Goal: Transaction & Acquisition: Obtain resource

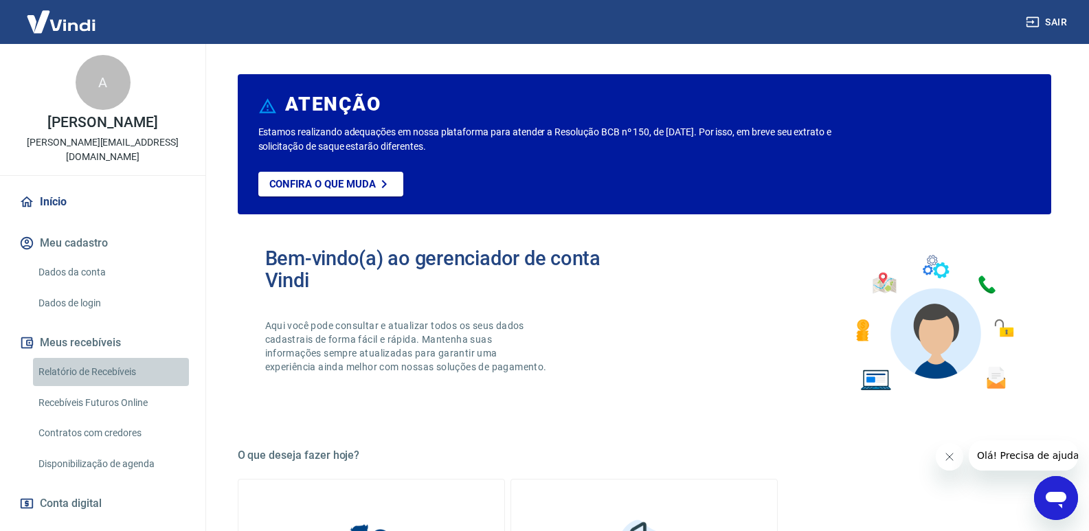
click at [123, 371] on link "Relatório de Recebíveis" at bounding box center [111, 372] width 156 height 28
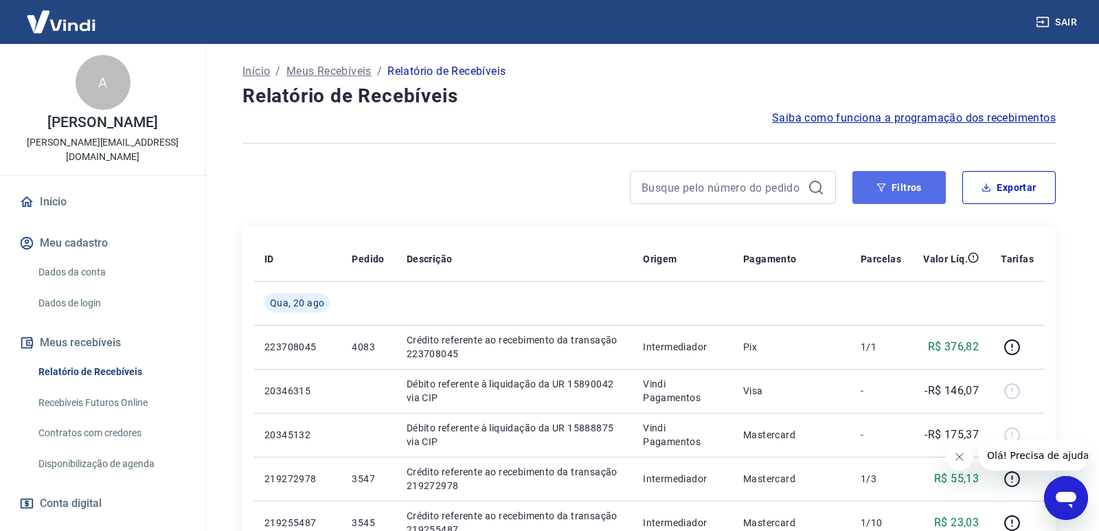
click at [902, 190] on button "Filtros" at bounding box center [898, 187] width 93 height 33
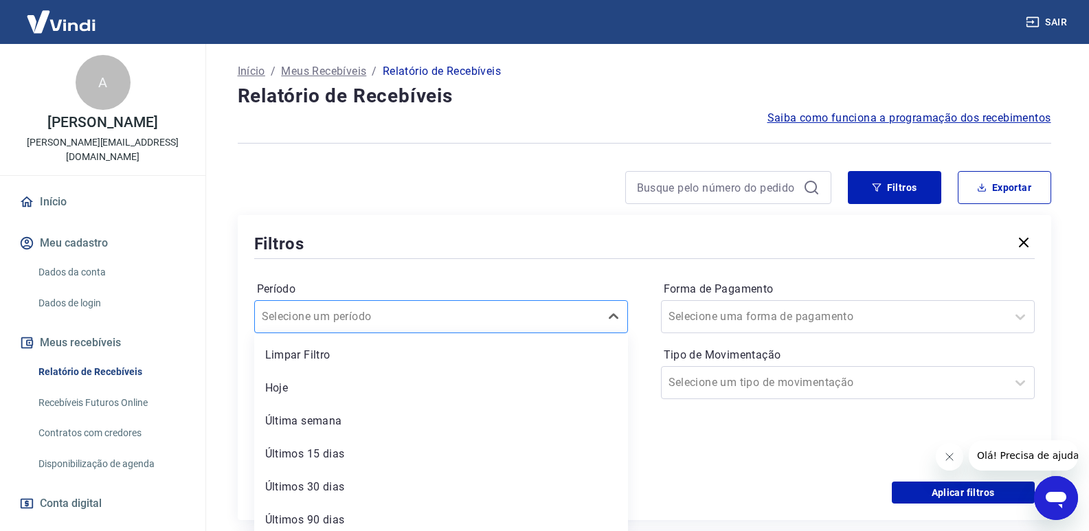
click at [418, 319] on div at bounding box center [427, 316] width 331 height 19
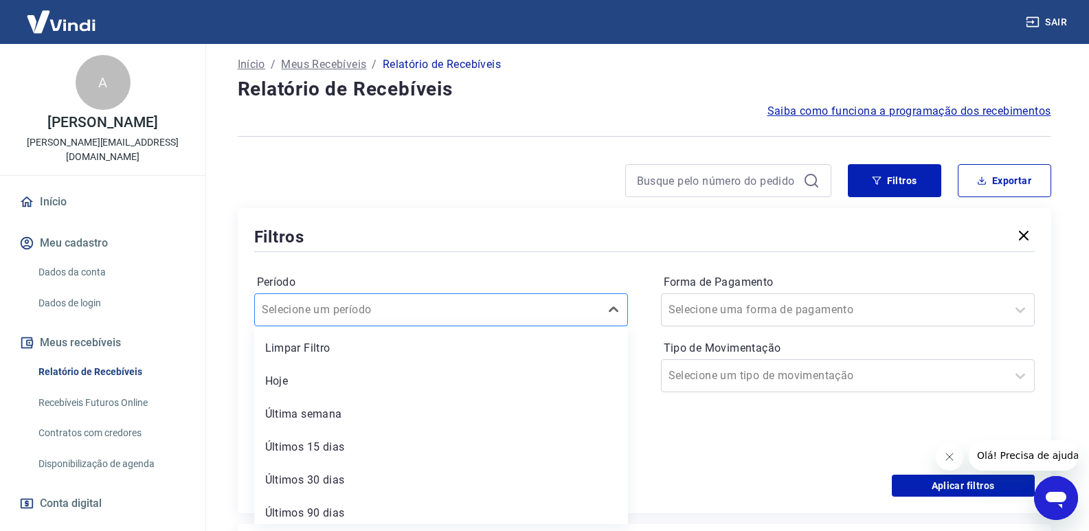
scroll to position [8, 0]
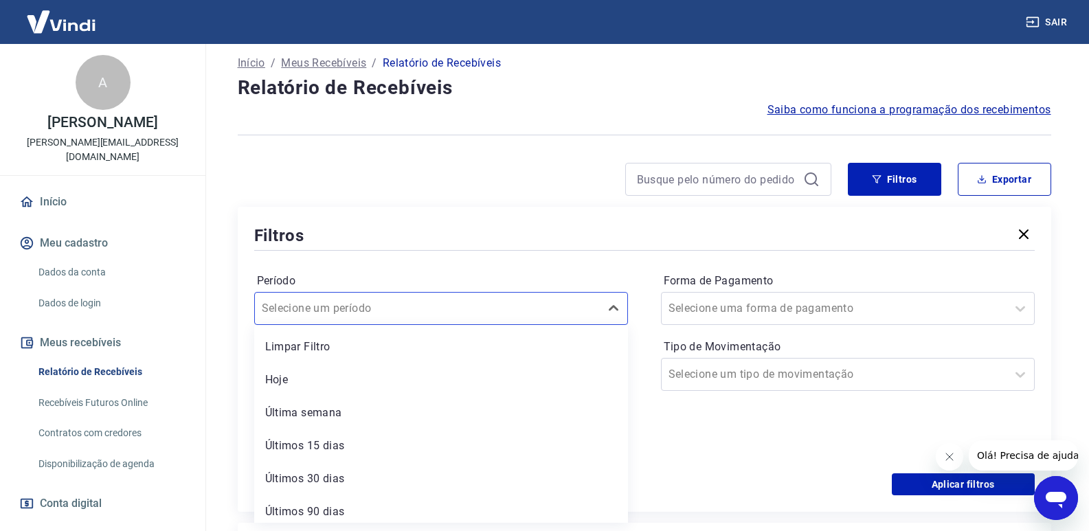
click at [444, 203] on div "Filtros Exportar Filtros Período option Limpar Filtro focused, 1 of 7. 7 result…" at bounding box center [644, 337] width 813 height 349
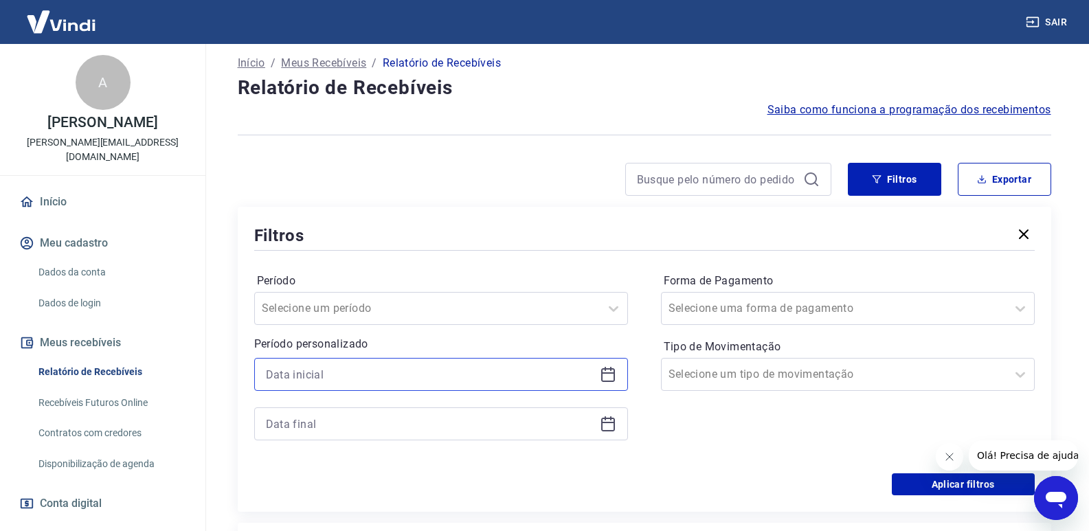
click at [397, 375] on input at bounding box center [430, 374] width 328 height 21
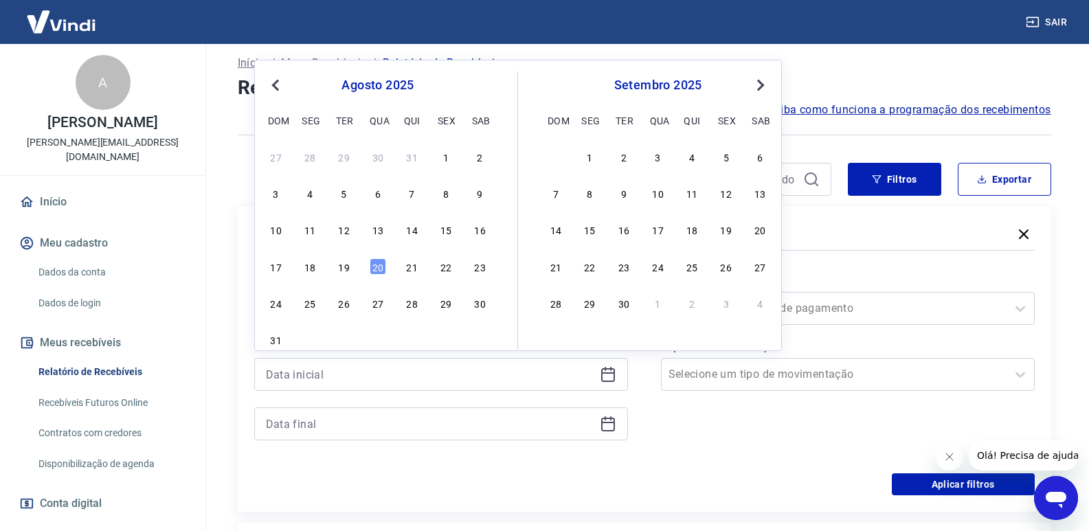
click at [277, 78] on button "Previous Month" at bounding box center [275, 85] width 16 height 16
click at [277, 79] on span "Previous Month" at bounding box center [277, 85] width 0 height 16
click at [475, 264] on div "28" at bounding box center [480, 266] width 16 height 16
click at [476, 263] on div "Período Selecione um período Período personalizado [DATE] Previous Month Next M…" at bounding box center [644, 363] width 780 height 220
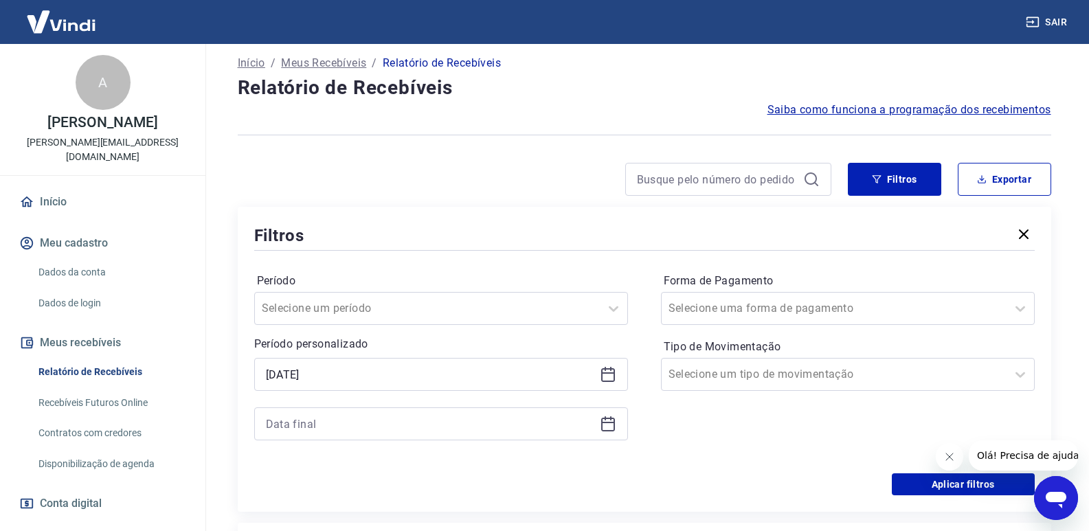
type input "[DATE]"
drag, startPoint x: 606, startPoint y: 427, endPoint x: 598, endPoint y: 427, distance: 8.3
click at [605, 427] on icon at bounding box center [608, 424] width 16 height 16
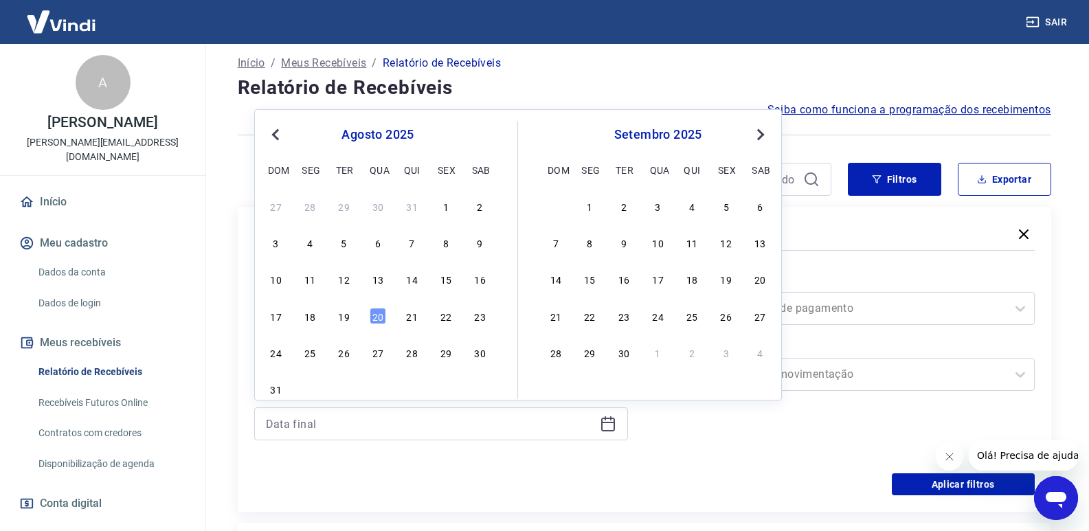
click at [262, 128] on div "Previous Month Next Month [DATE] dom seg ter qua qui sex sab 27 28 29 30 31 1 2…" at bounding box center [518, 254] width 528 height 291
click at [277, 138] on span "Previous Month" at bounding box center [277, 134] width 0 height 16
click at [277, 139] on span "Previous Month" at bounding box center [277, 134] width 0 height 16
click at [482, 312] on div "28" at bounding box center [480, 316] width 16 height 16
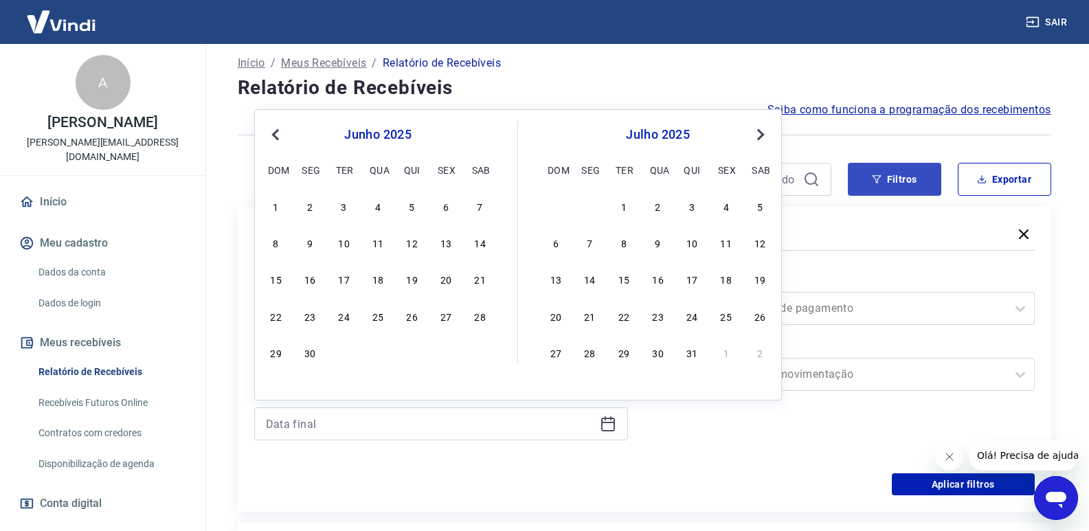
click at [897, 232] on div "Filtros" at bounding box center [644, 235] width 780 height 24
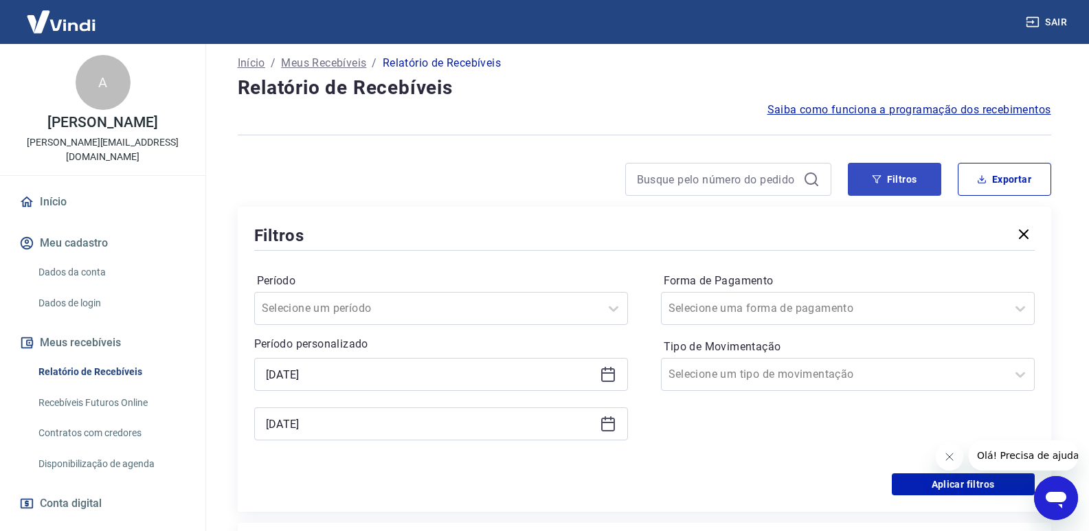
type input "[DATE]"
click at [887, 179] on button "Filtros" at bounding box center [894, 179] width 93 height 33
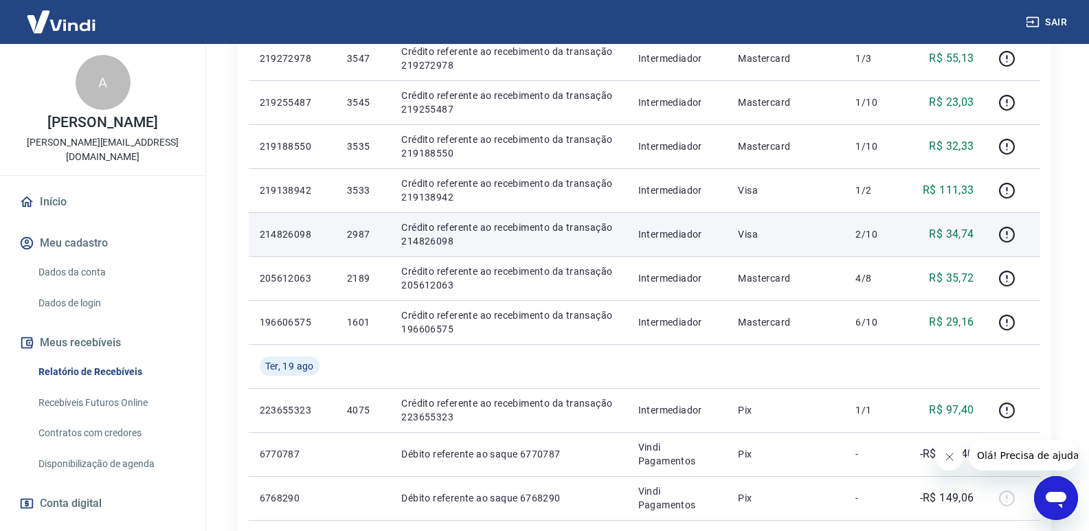
scroll to position [77, 0]
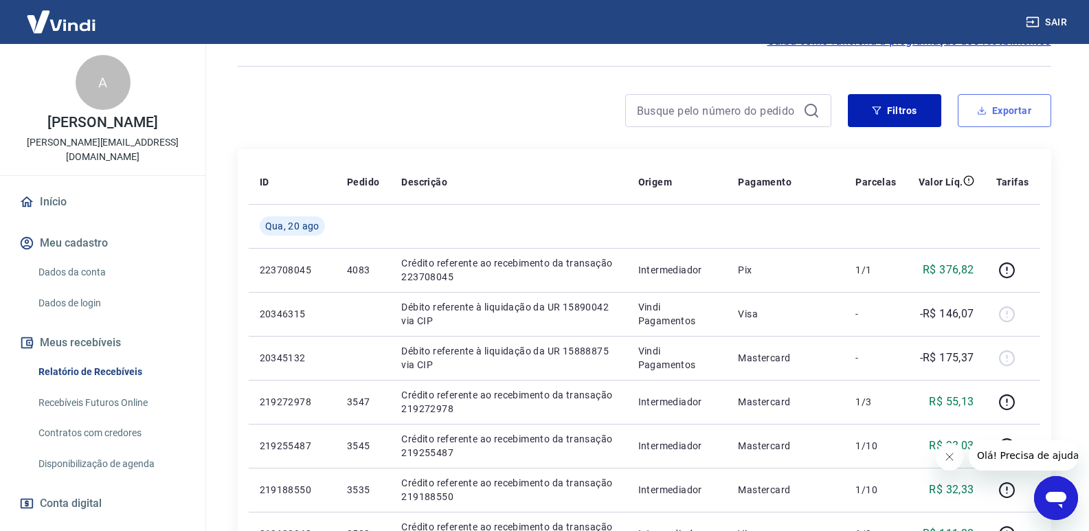
click at [1012, 106] on button "Exportar" at bounding box center [1004, 110] width 93 height 33
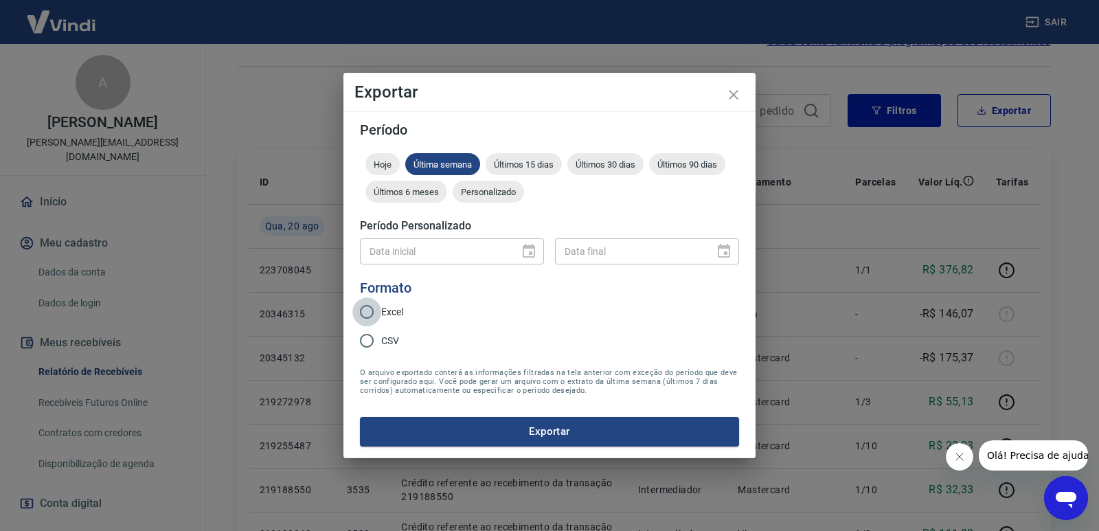
click at [370, 316] on input "Excel" at bounding box center [366, 311] width 29 height 29
radio input "true"
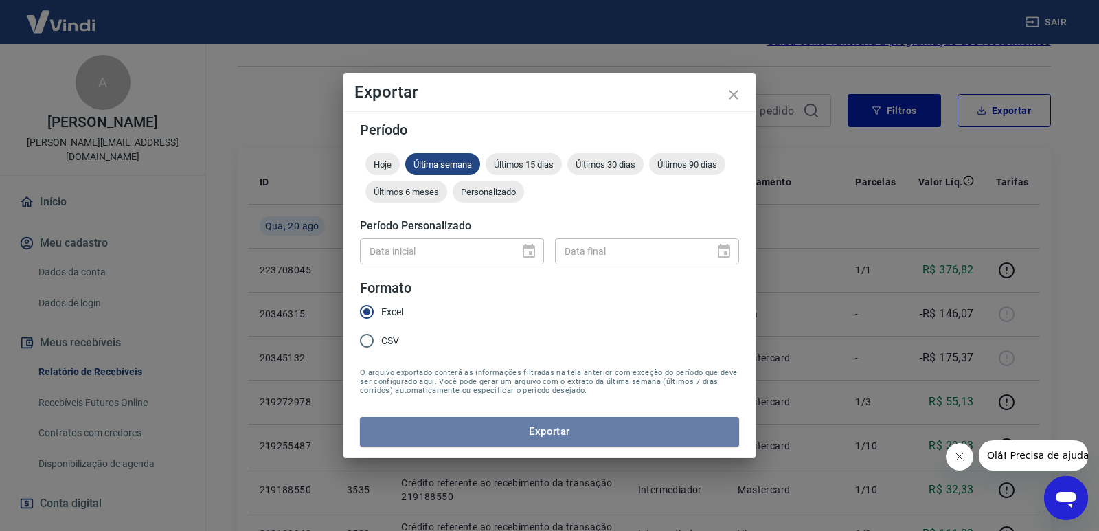
click at [499, 438] on button "Exportar" at bounding box center [549, 431] width 379 height 29
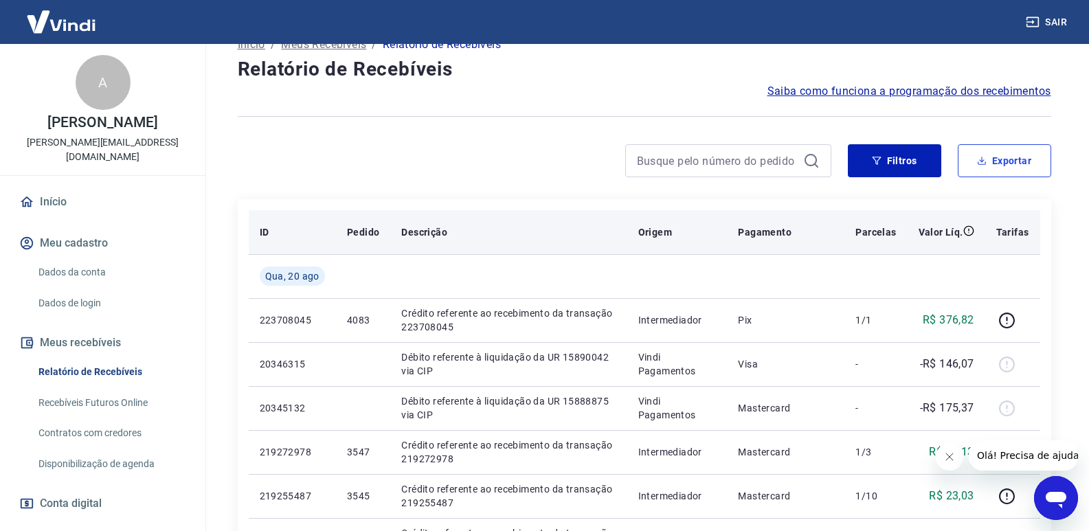
scroll to position [0, 0]
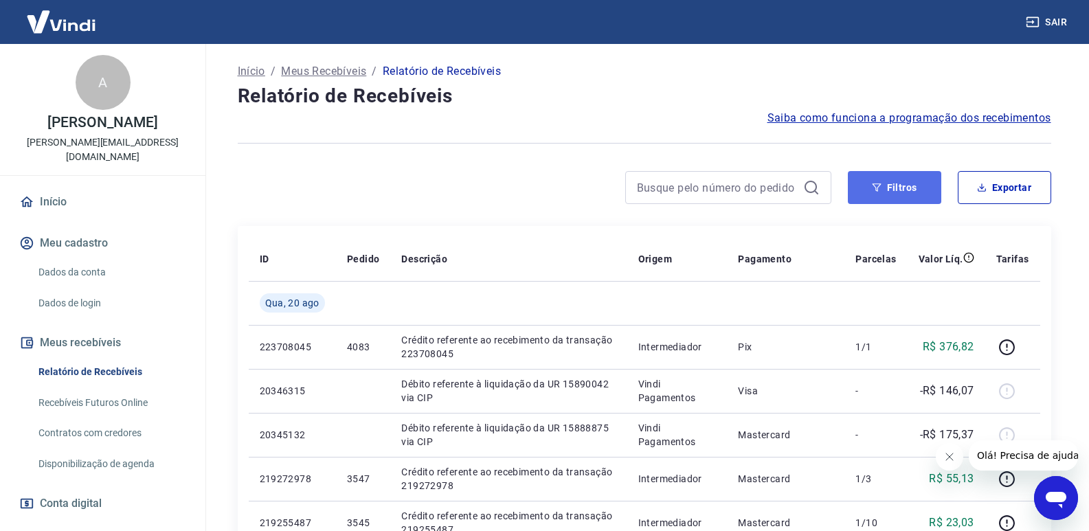
click at [874, 184] on icon "button" at bounding box center [876, 187] width 9 height 8
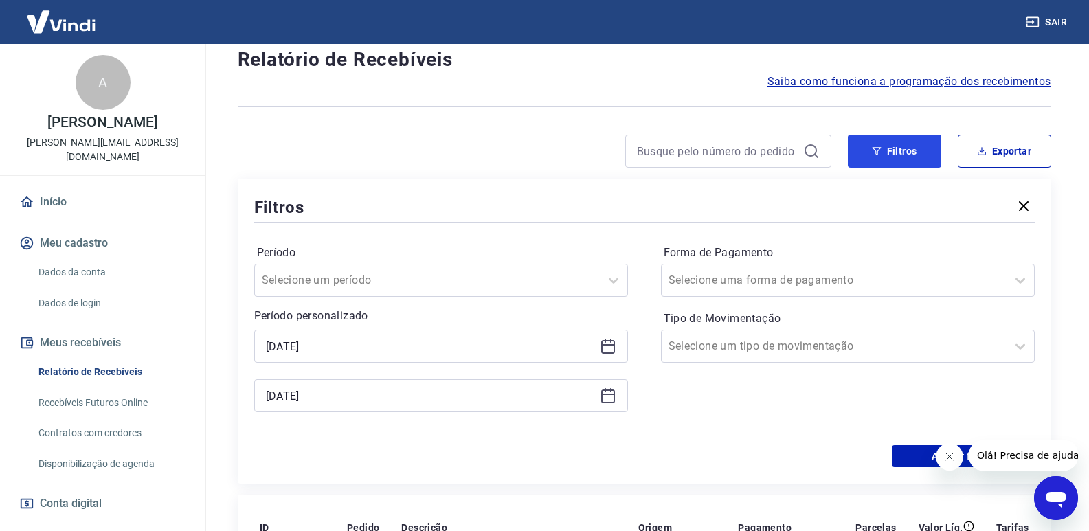
scroll to position [69, 0]
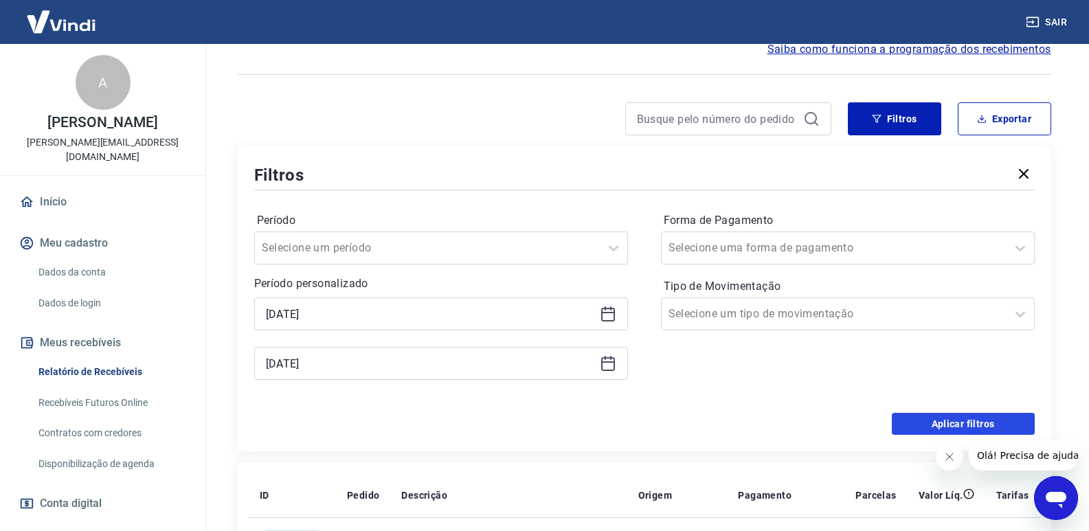
drag, startPoint x: 951, startPoint y: 418, endPoint x: 381, endPoint y: 4, distance: 704.9
click at [951, 417] on button "Aplicar filtros" at bounding box center [963, 424] width 143 height 22
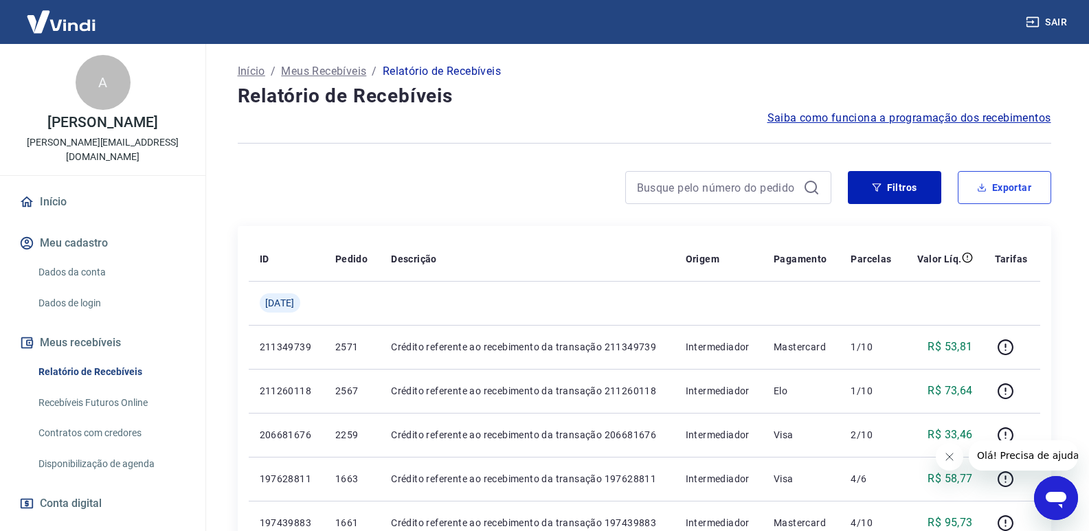
click at [1029, 181] on button "Exportar" at bounding box center [1004, 187] width 93 height 33
type input "[DATE]"
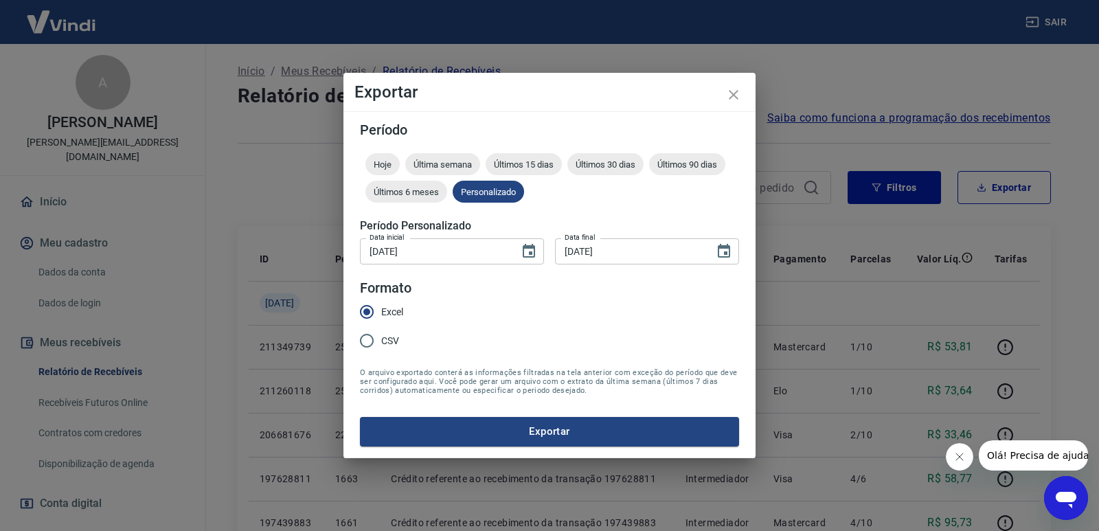
drag, startPoint x: 520, startPoint y: 424, endPoint x: 737, endPoint y: 349, distance: 229.6
click at [521, 422] on button "Exportar" at bounding box center [549, 431] width 379 height 29
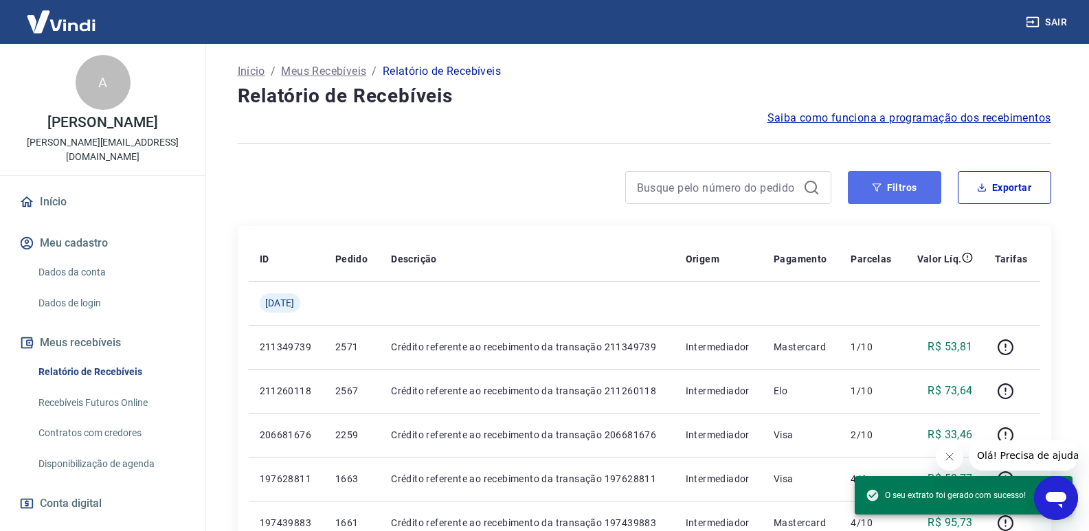
click at [888, 196] on button "Filtros" at bounding box center [894, 187] width 93 height 33
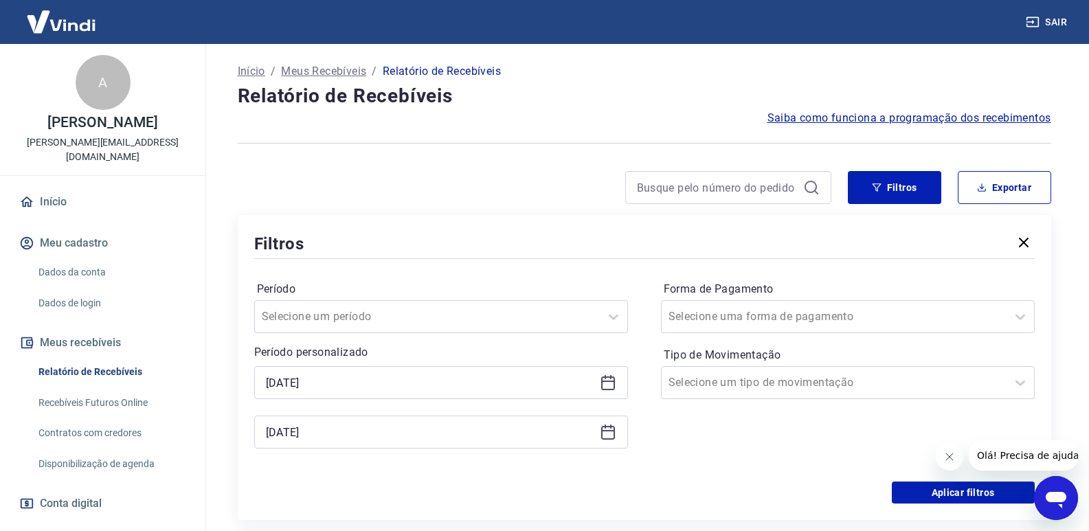
click at [606, 381] on icon at bounding box center [608, 381] width 14 height 1
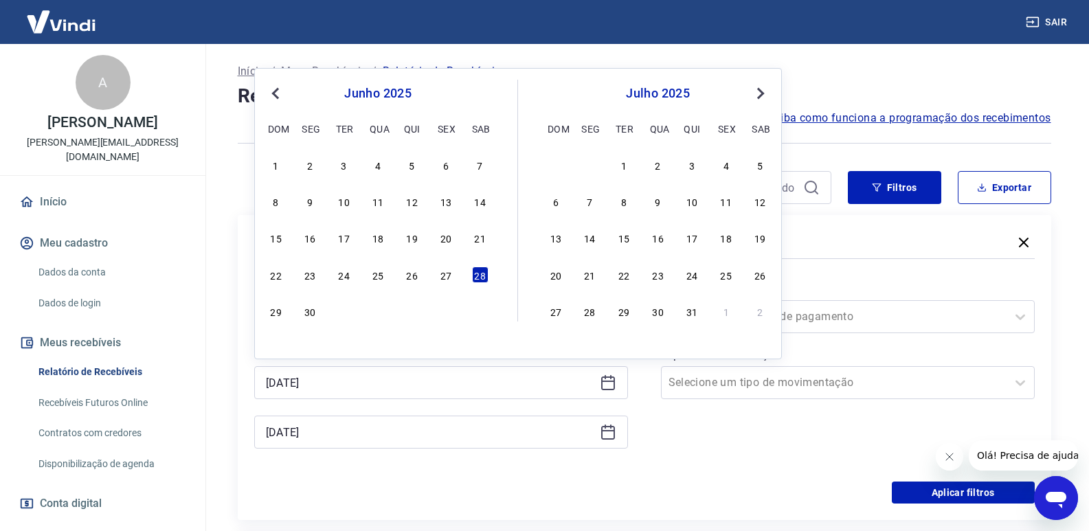
drag, startPoint x: 273, startPoint y: 313, endPoint x: 280, endPoint y: 312, distance: 6.9
click at [273, 312] on div "29" at bounding box center [276, 311] width 16 height 16
type input "[DATE]"
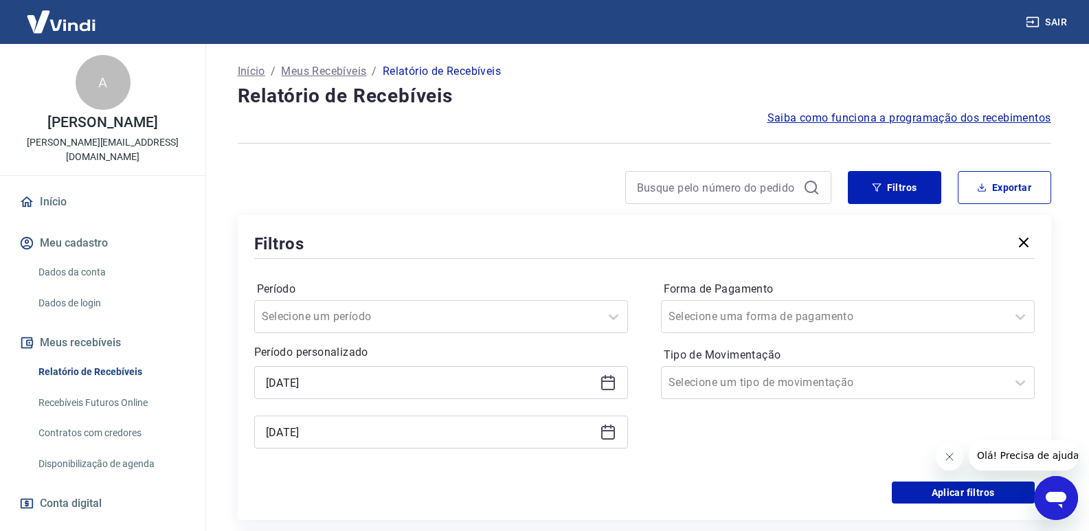
drag, startPoint x: 614, startPoint y: 432, endPoint x: 587, endPoint y: 443, distance: 29.6
click at [612, 433] on icon at bounding box center [608, 432] width 16 height 16
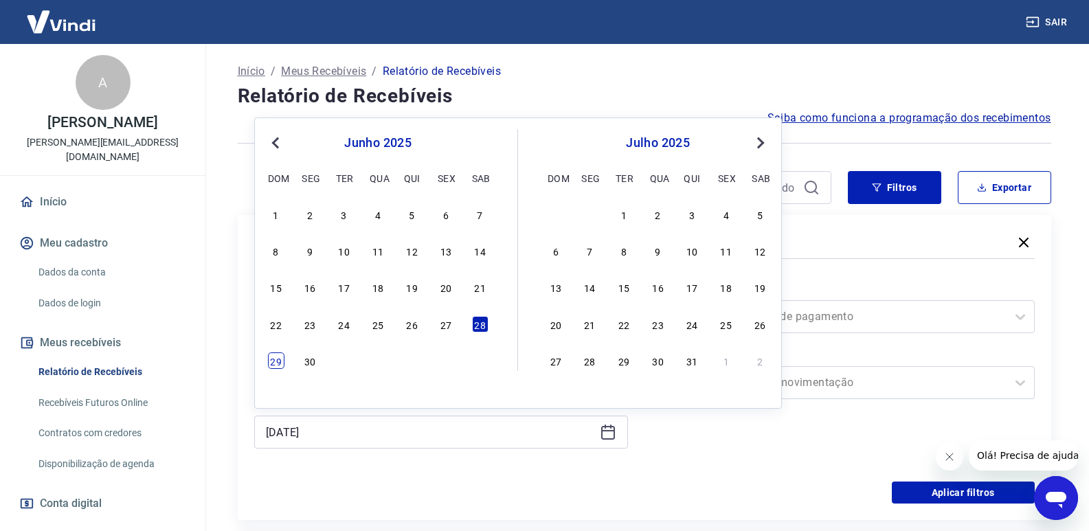
click at [277, 359] on div "29" at bounding box center [276, 360] width 16 height 16
type input "[DATE]"
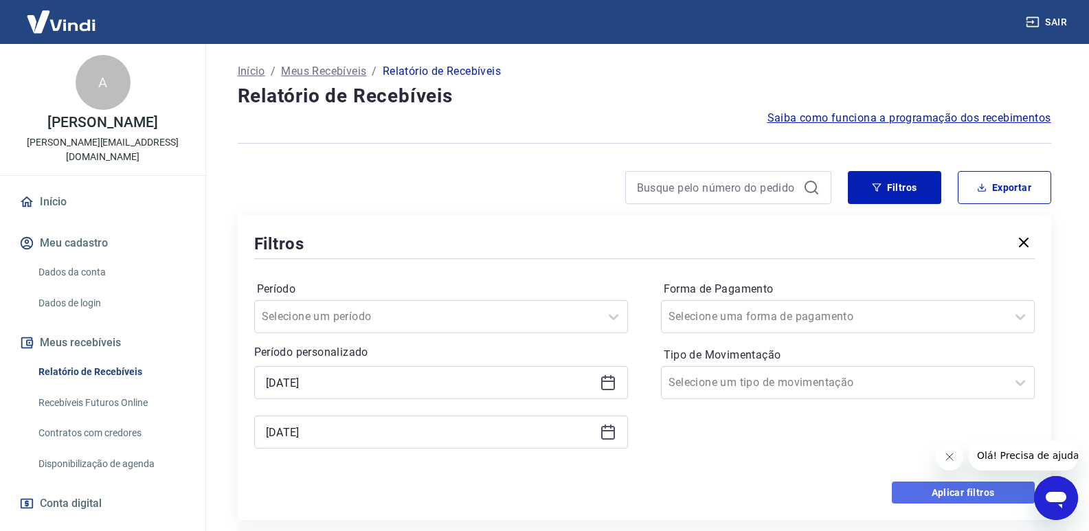
click at [945, 488] on button "Aplicar filtros" at bounding box center [963, 493] width 143 height 22
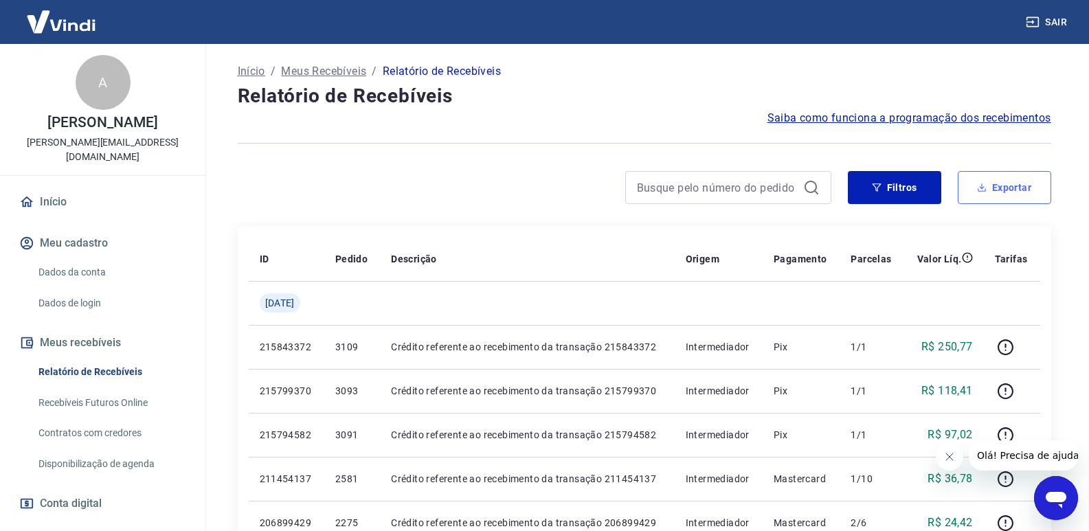
click at [1006, 188] on button "Exportar" at bounding box center [1004, 187] width 93 height 33
type input "[DATE]"
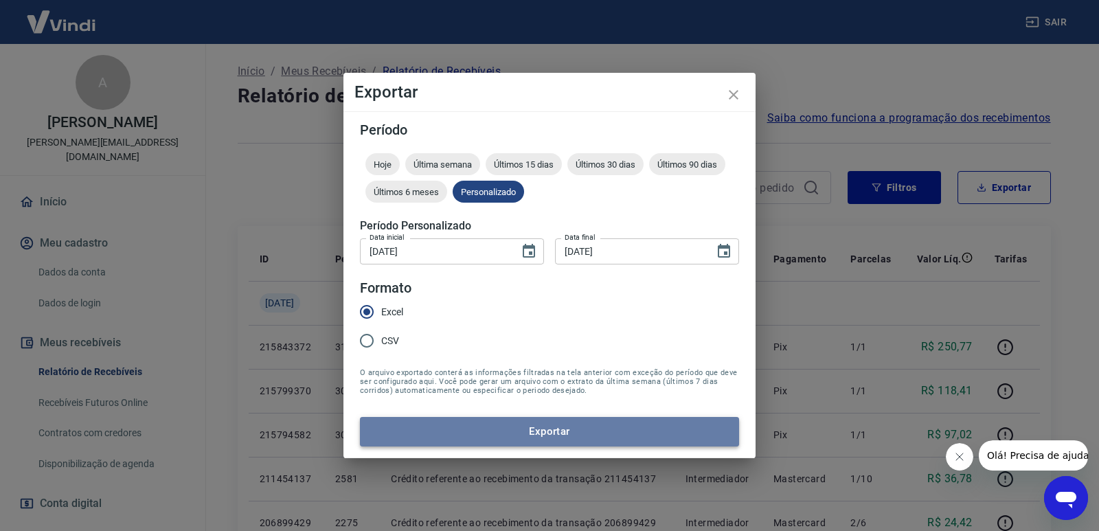
click at [516, 429] on button "Exportar" at bounding box center [549, 431] width 379 height 29
